Goal: Check status: Check status

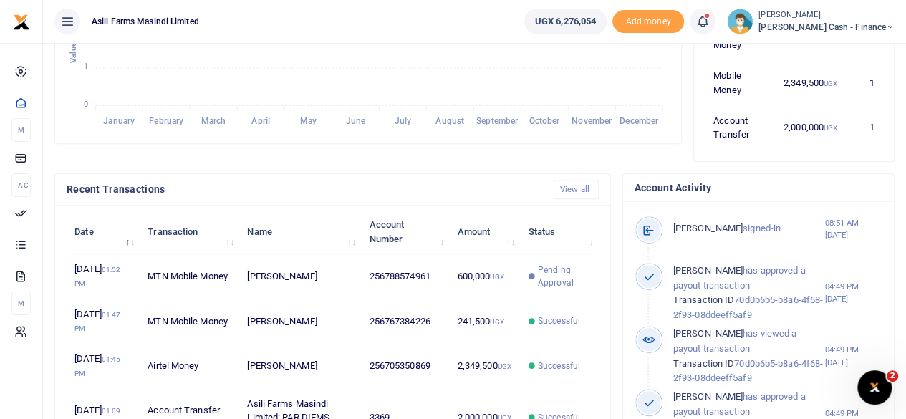
scroll to position [430, 0]
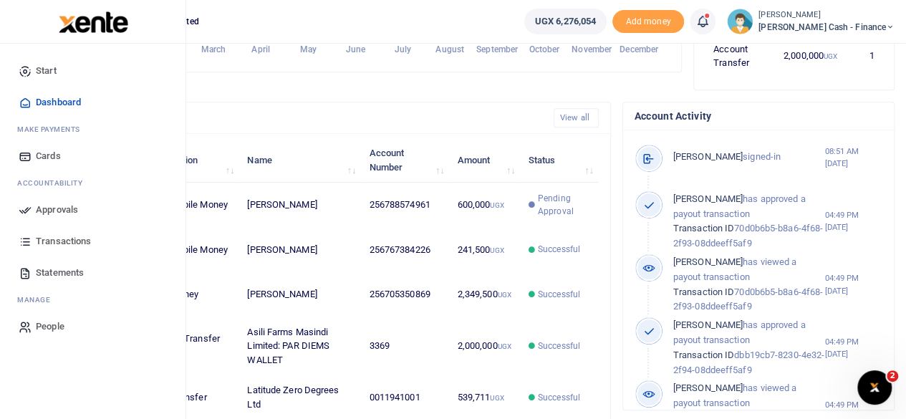
click at [42, 211] on span "Approvals" at bounding box center [57, 210] width 42 height 14
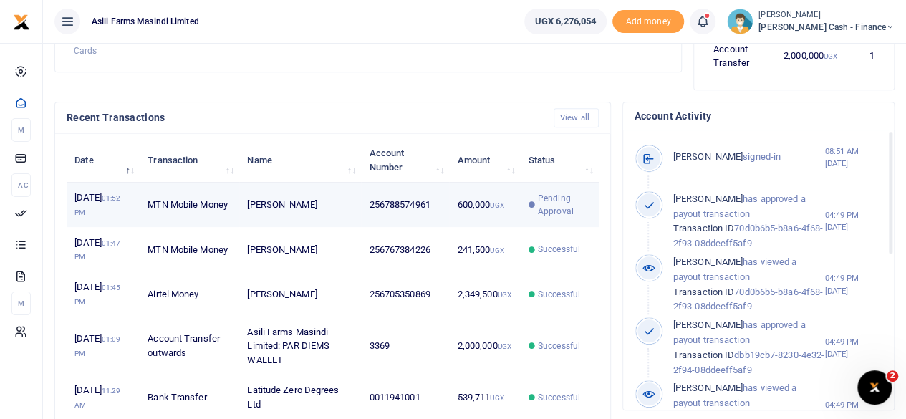
click at [555, 218] on span "Pending Approval" at bounding box center [564, 205] width 53 height 26
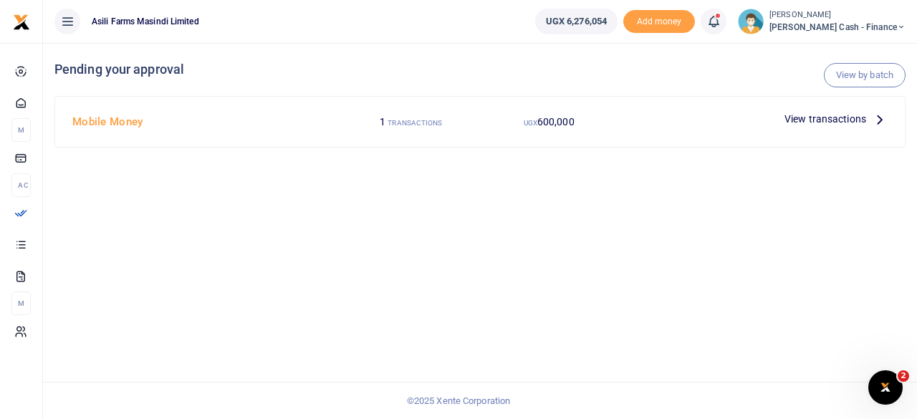
click at [884, 124] on icon at bounding box center [880, 119] width 16 height 16
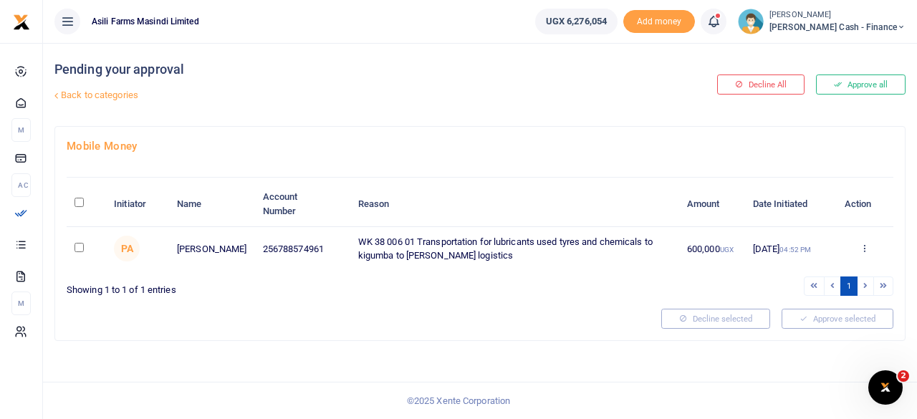
click at [870, 247] on div "Approve Decline Details" at bounding box center [865, 249] width 42 height 14
click at [864, 247] on icon at bounding box center [863, 248] width 9 height 10
click at [807, 333] on link "Details" at bounding box center [812, 335] width 113 height 20
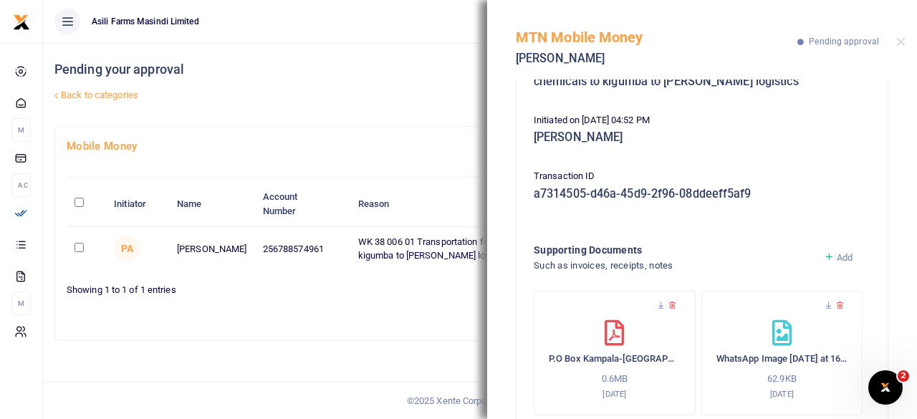
scroll to position [199, 0]
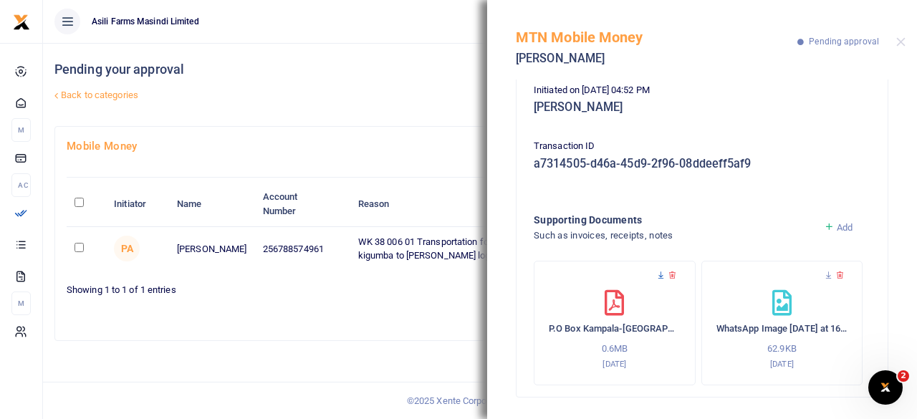
click at [662, 271] on icon at bounding box center [660, 275] width 9 height 9
